Goal: Check status: Check status

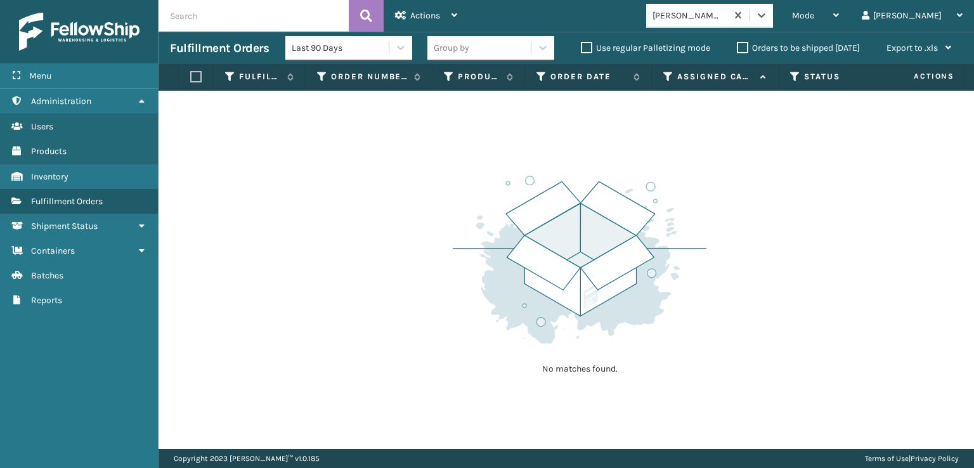
click at [201, 15] on input "text" at bounding box center [254, 16] width 190 height 32
paste input "883603438844"
click at [768, 11] on icon at bounding box center [761, 15] width 13 height 13
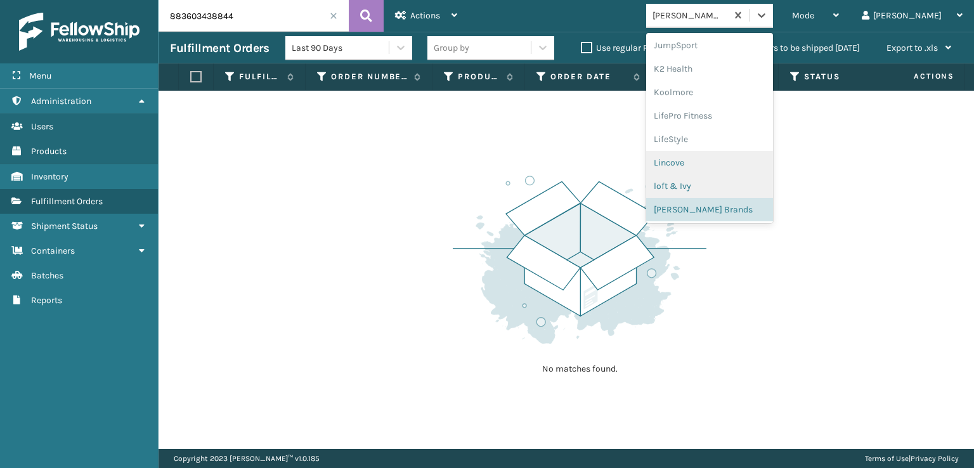
scroll to position [613, 0]
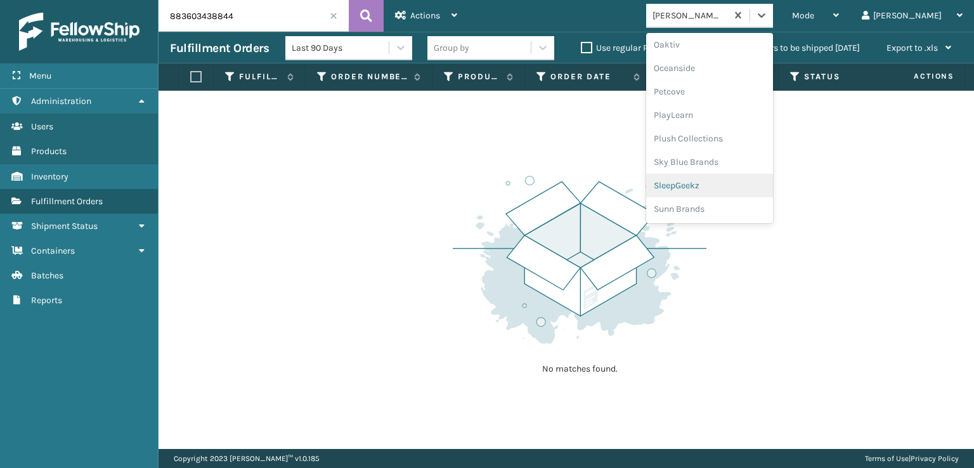
click at [732, 186] on div "SleepGeekz" at bounding box center [709, 185] width 127 height 23
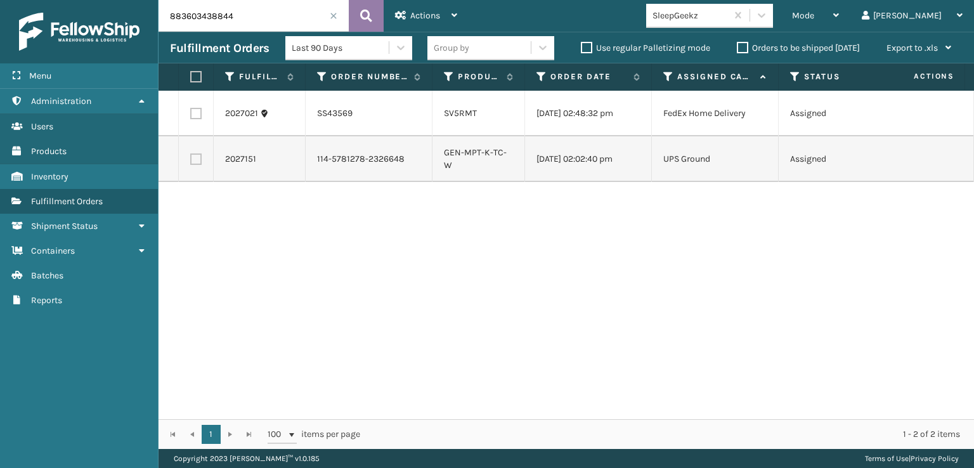
click at [365, 17] on icon at bounding box center [366, 15] width 12 height 19
type input "883603438844"
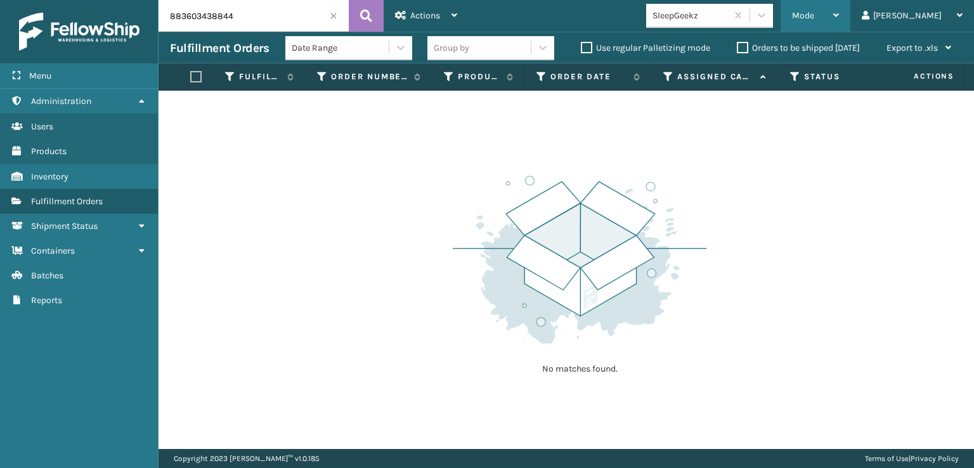
click at [814, 18] on span "Mode" at bounding box center [803, 15] width 22 height 11
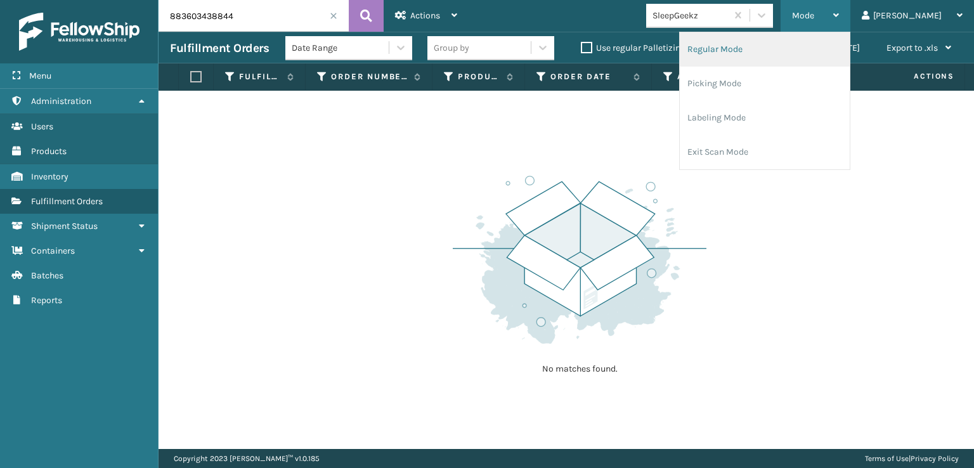
click at [756, 48] on li "Regular Mode" at bounding box center [765, 49] width 170 height 34
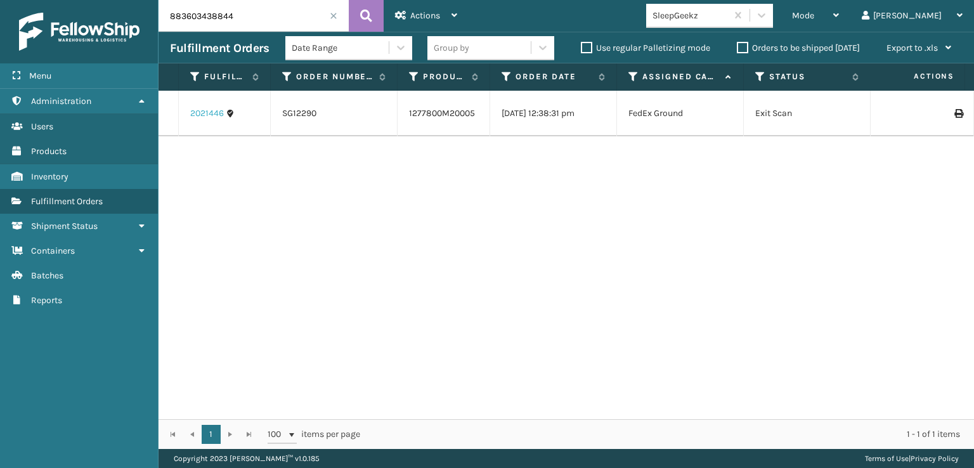
click at [202, 116] on link "2021446" at bounding box center [207, 113] width 34 height 13
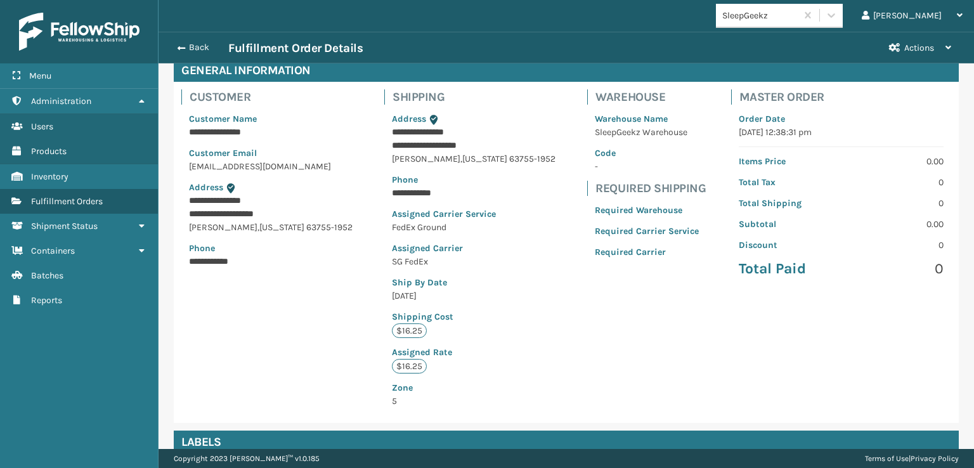
scroll to position [294, 0]
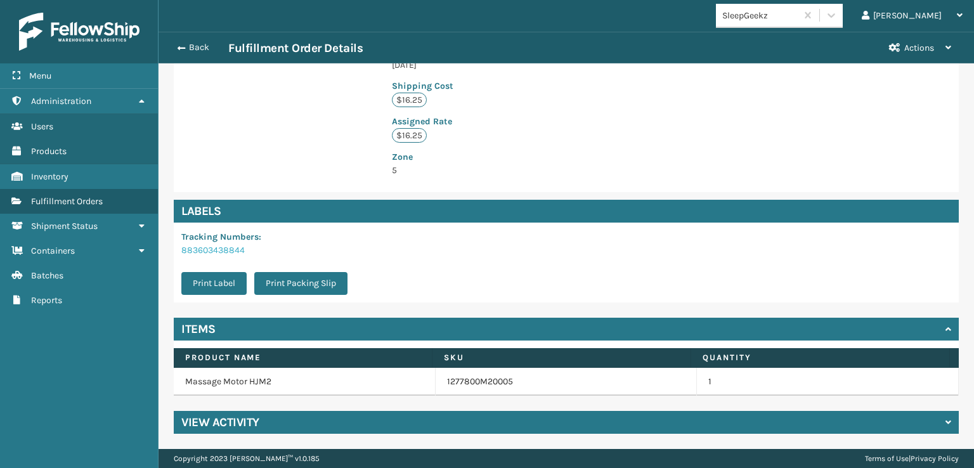
click at [230, 249] on link "883603438844" at bounding box center [212, 250] width 63 height 11
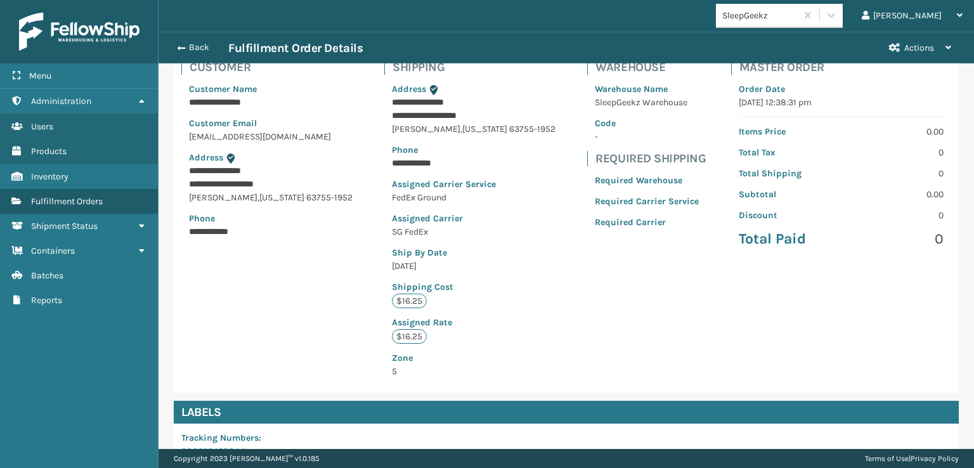
scroll to position [0, 0]
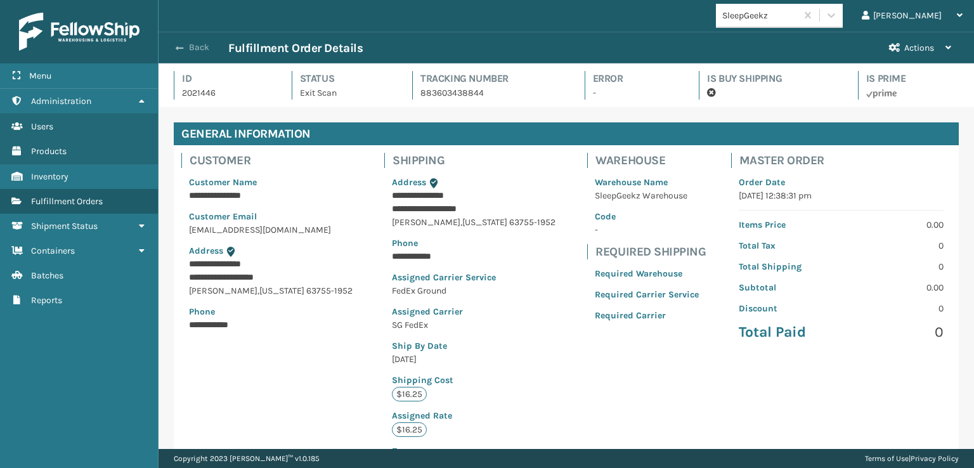
click at [178, 44] on span "button" at bounding box center [180, 48] width 8 height 9
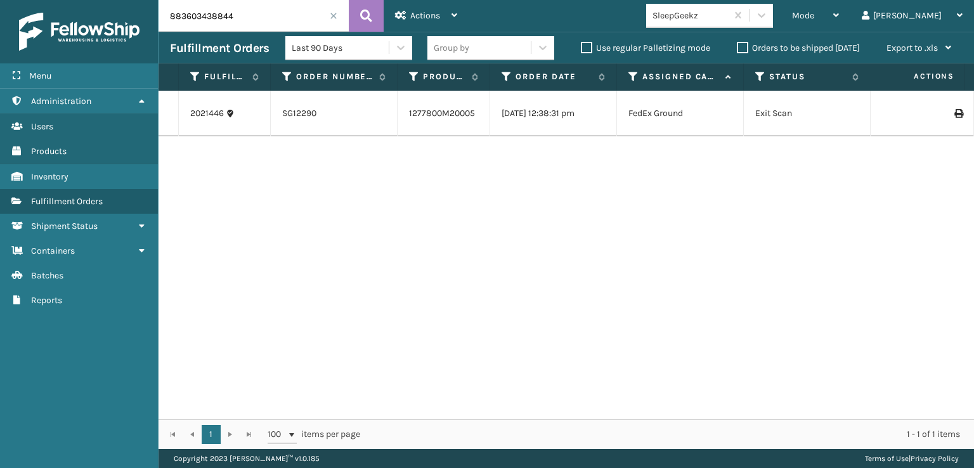
click at [954, 112] on icon at bounding box center [958, 113] width 8 height 9
click at [335, 13] on span at bounding box center [334, 16] width 8 height 8
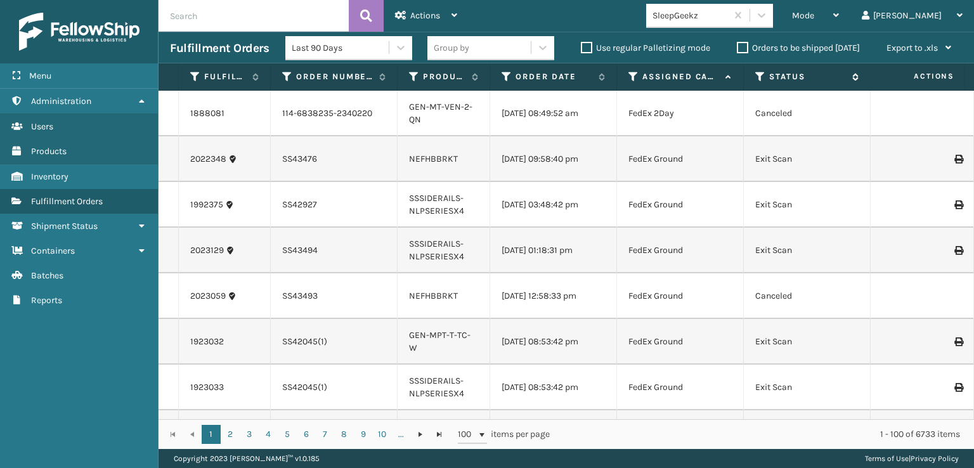
click at [760, 81] on icon at bounding box center [760, 76] width 10 height 11
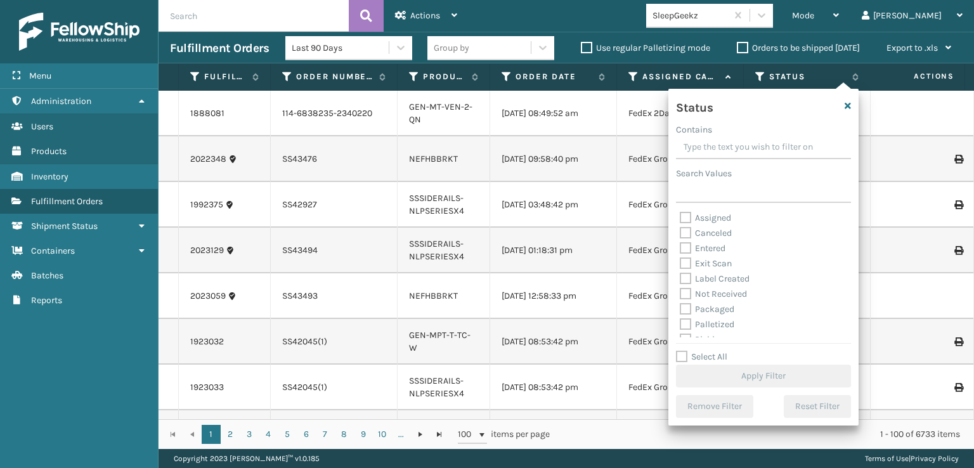
click at [613, 16] on div "Mode Regular Mode Picking Mode Labeling Mode Exit Scan Mode SleepGeekz [PERSON_…" at bounding box center [721, 16] width 505 height 32
